Goal: Obtain resource: Download file/media

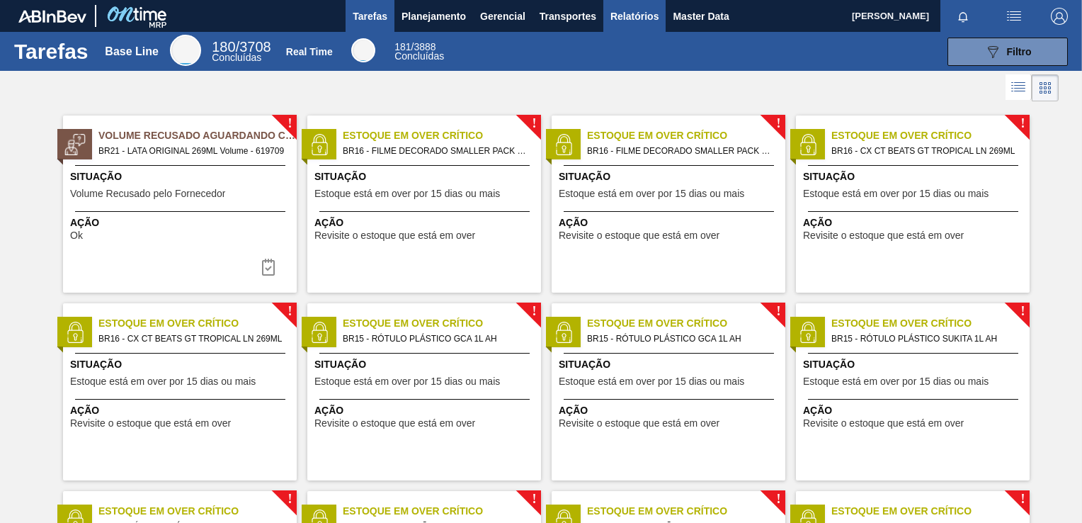
click at [644, 19] on span "Relatórios" at bounding box center [634, 16] width 48 height 17
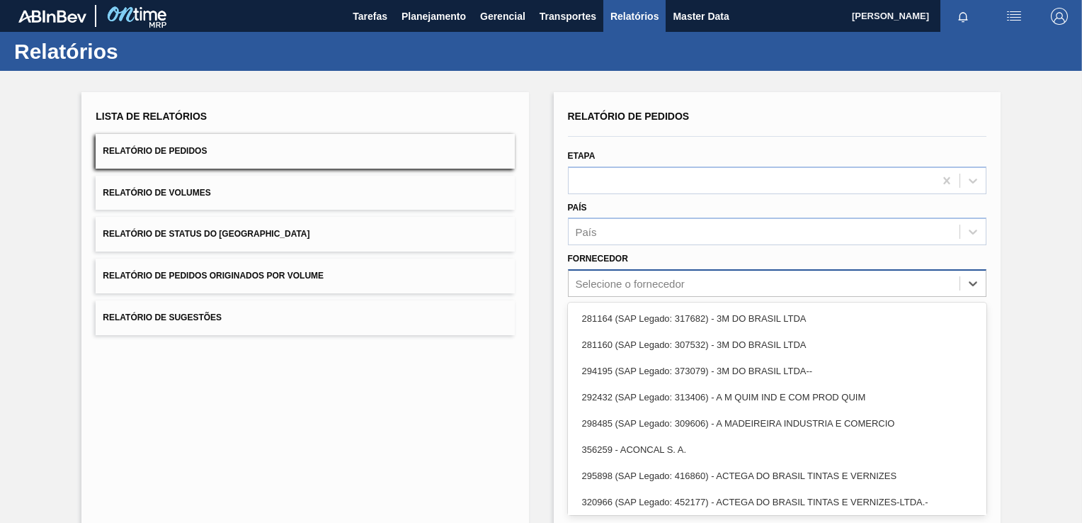
click at [620, 292] on div "Selecione o fornecedor" at bounding box center [764, 283] width 391 height 21
paste input "289744"
type input "289744"
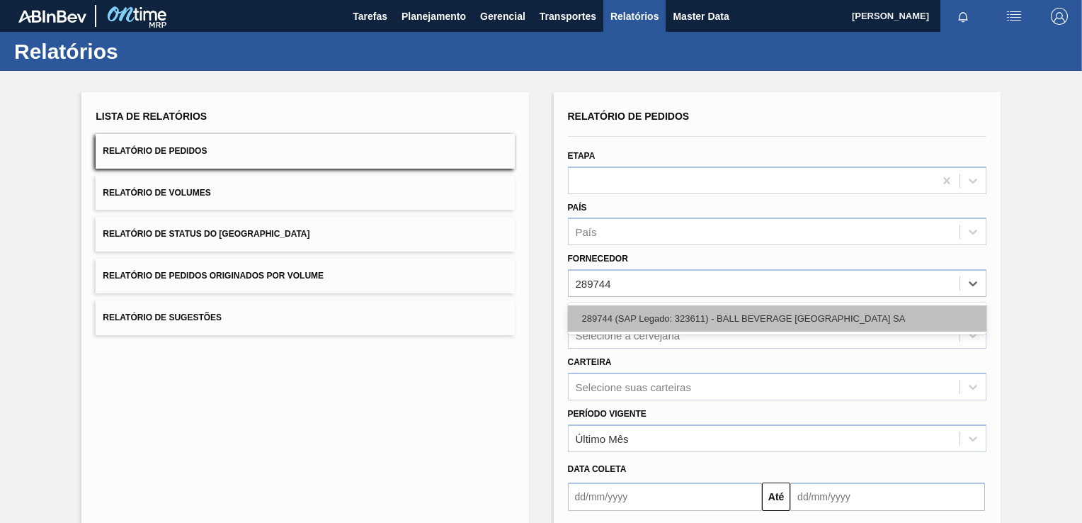
click at [634, 305] on div "289744 (SAP Legado: 323611) - BALL BEVERAGE [GEOGRAPHIC_DATA] SA" at bounding box center [777, 318] width 418 height 26
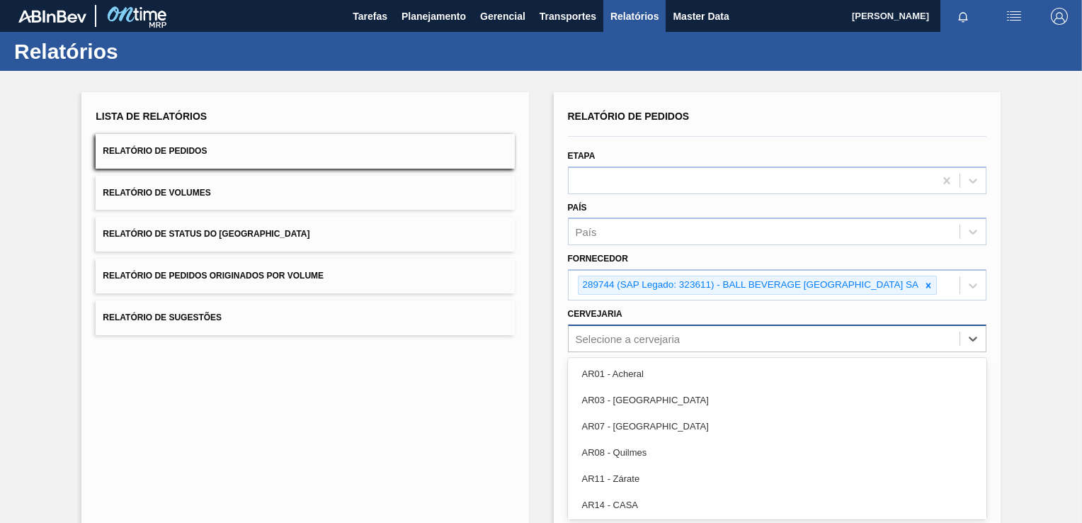
scroll to position [51, 0]
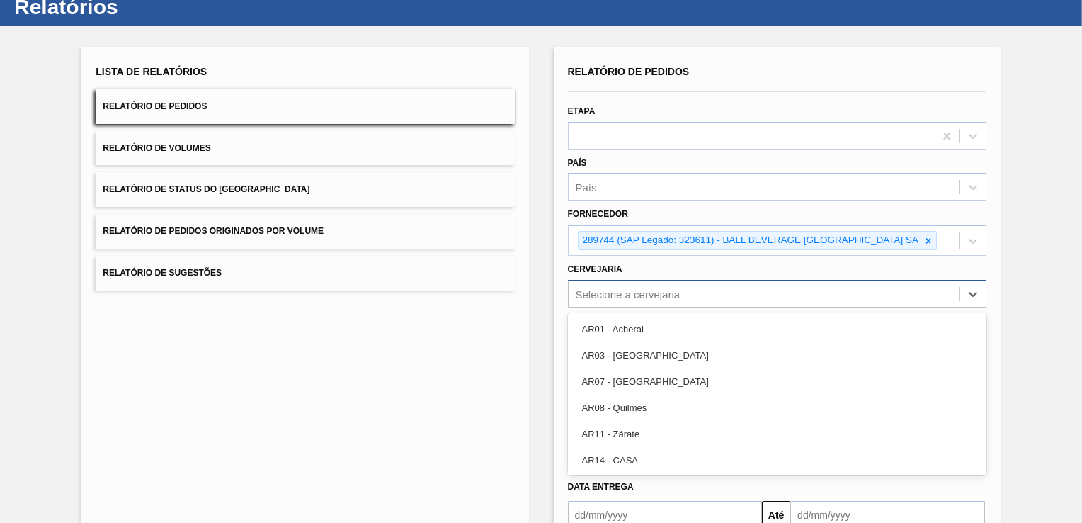
click at [643, 307] on div "option AR01 - Acheral focused, 1 of 92. 92 results available. Use Up and Down t…" at bounding box center [777, 294] width 418 height 28
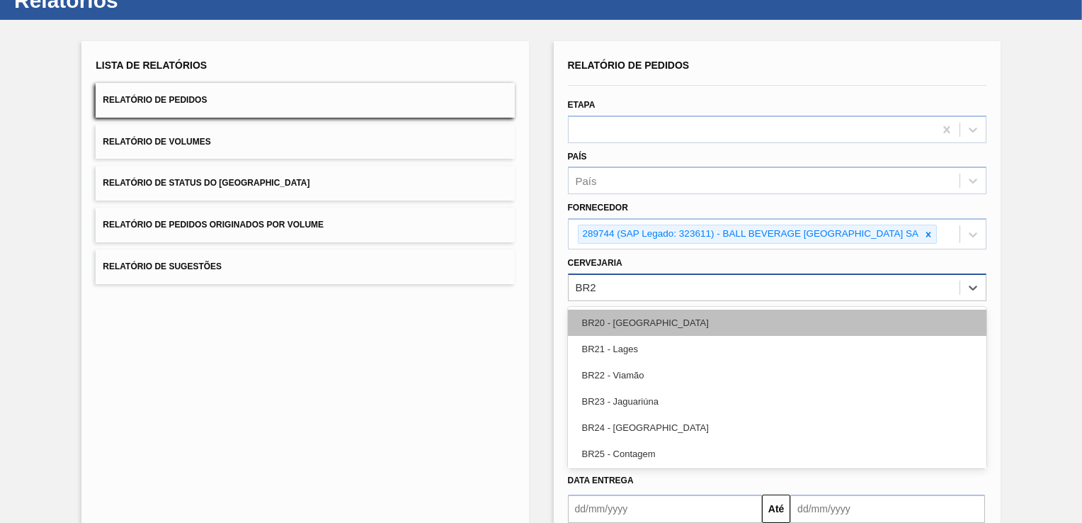
type input "BR27"
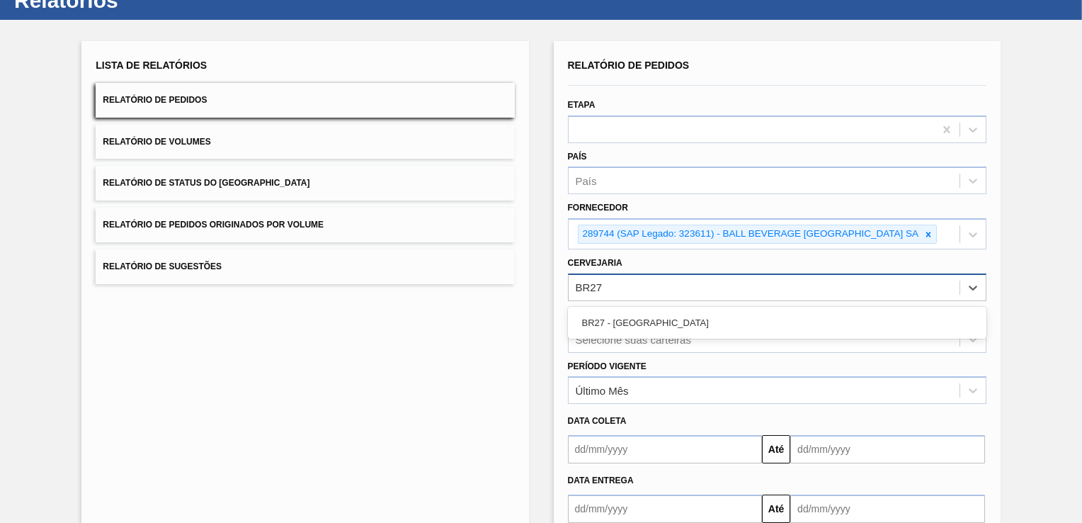
drag, startPoint x: 622, startPoint y: 314, endPoint x: 609, endPoint y: 313, distance: 12.8
click at [615, 314] on div "BR27 - [GEOGRAPHIC_DATA]" at bounding box center [777, 322] width 418 height 26
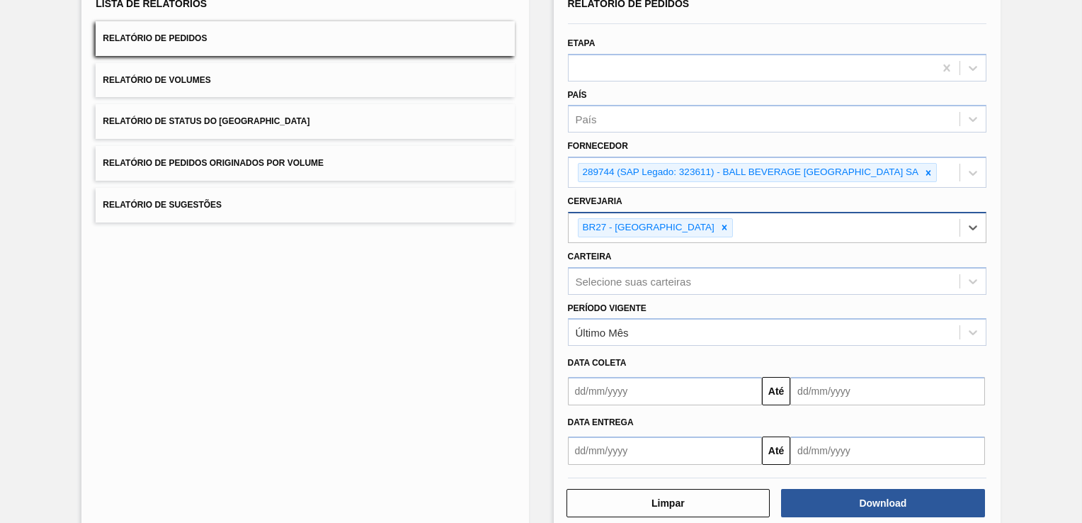
scroll to position [137, 0]
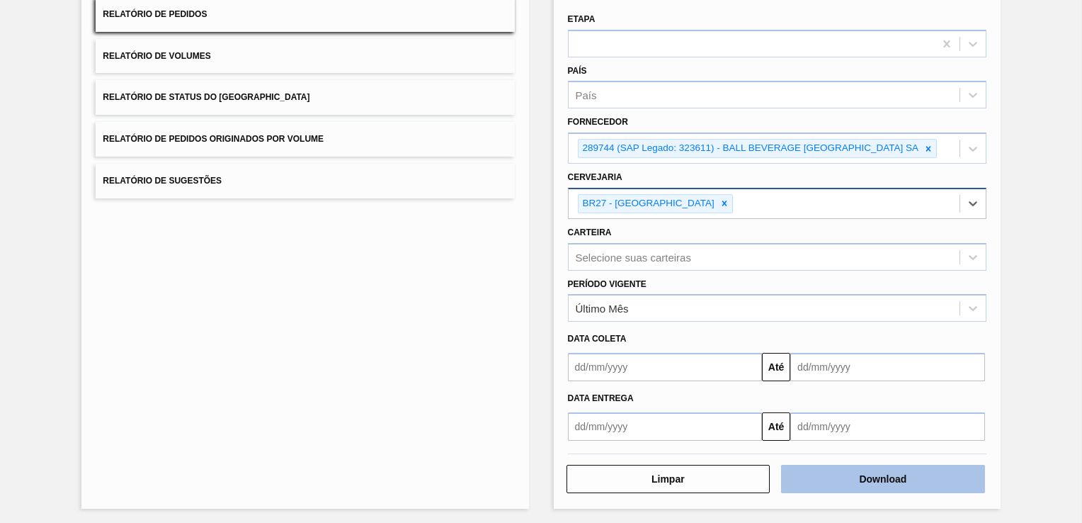
click at [901, 481] on button "Download" at bounding box center [883, 478] width 204 height 28
